Goal: Transaction & Acquisition: Purchase product/service

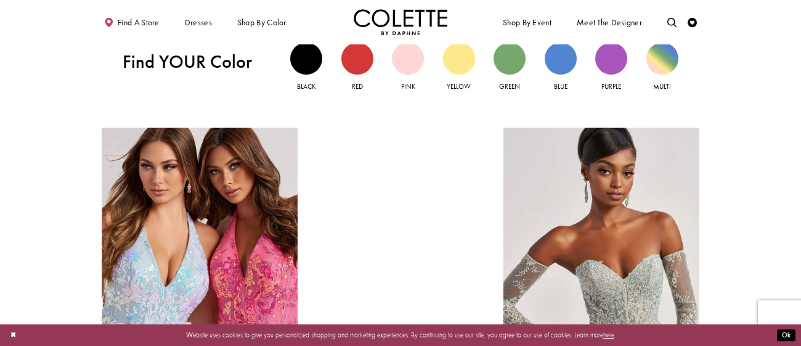
scroll to position [987, 0]
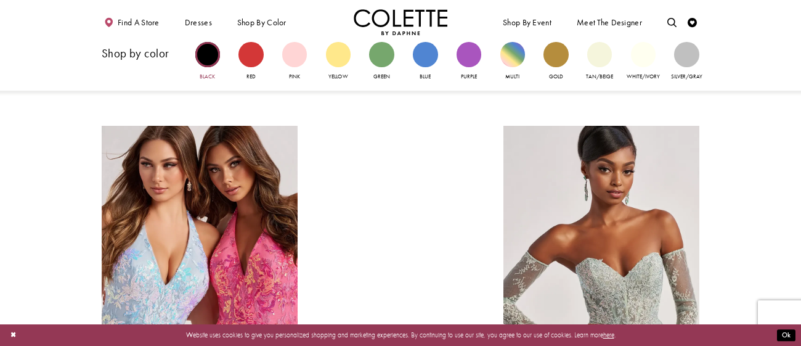
click at [206, 53] on div "Primary block" at bounding box center [207, 54] width 25 height 25
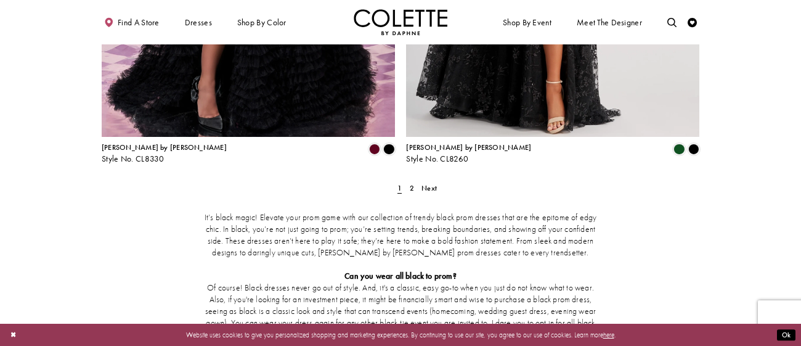
scroll to position [1785, 0]
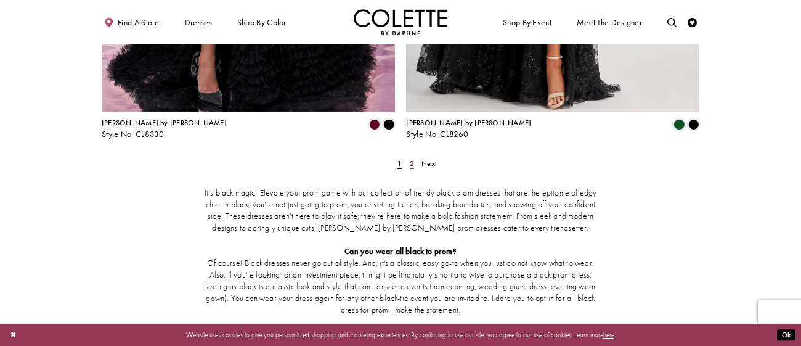
click at [412, 158] on span "2" at bounding box center [412, 163] width 4 height 10
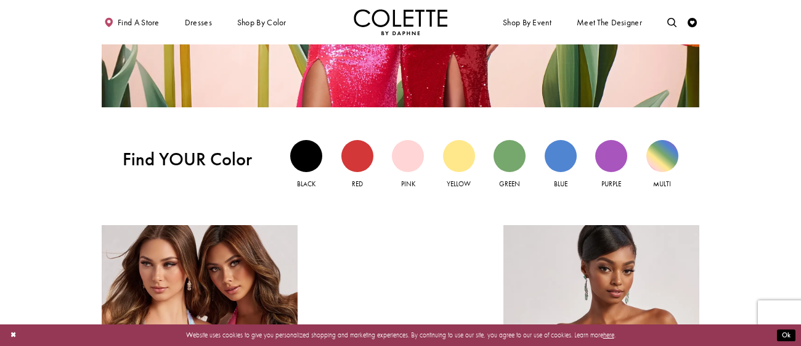
scroll to position [903, 0]
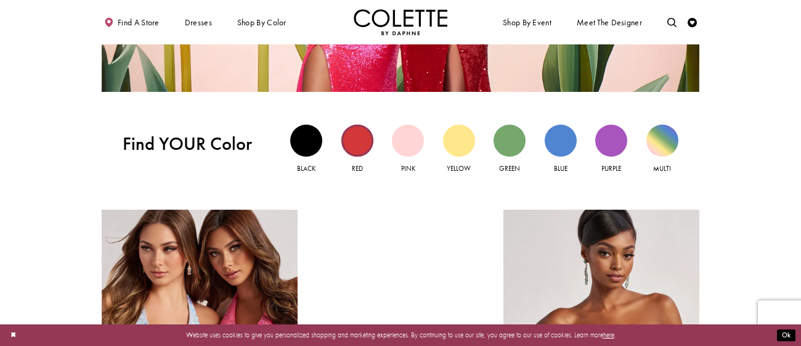
click at [354, 130] on div "Red view" at bounding box center [357, 140] width 32 height 32
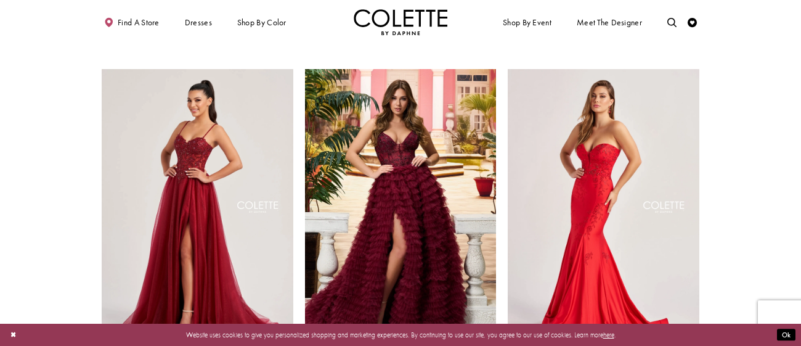
scroll to position [1062, 0]
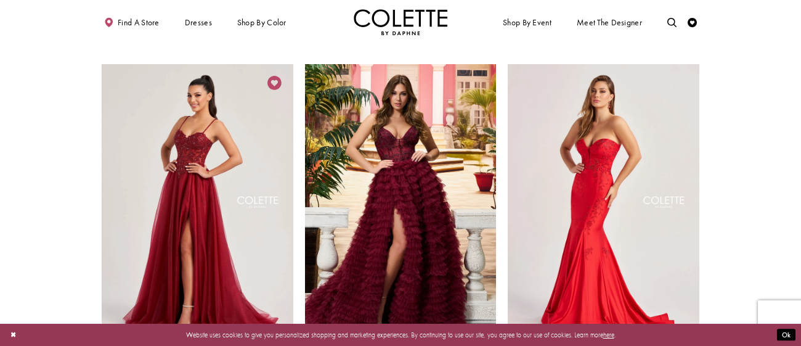
click at [273, 76] on icon "Add to Wishlist" at bounding box center [274, 83] width 14 height 14
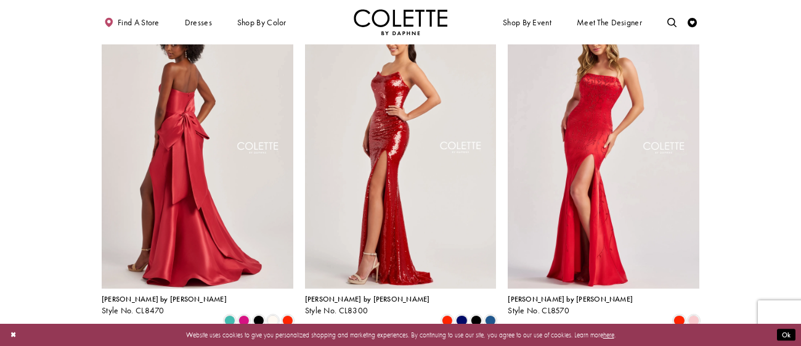
scroll to position [0, 0]
